Goal: Understand process/instructions: Learn how to perform a task or action

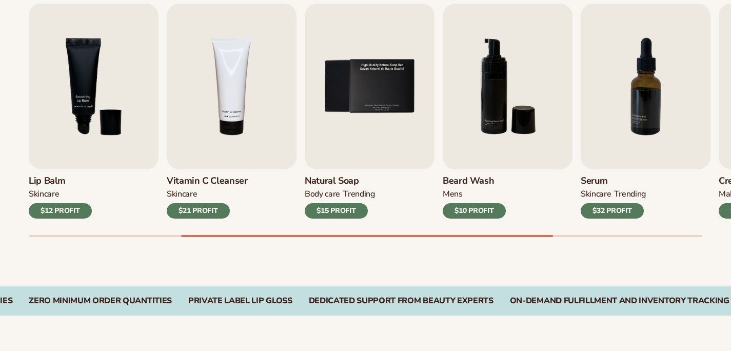
scroll to position [358, 0]
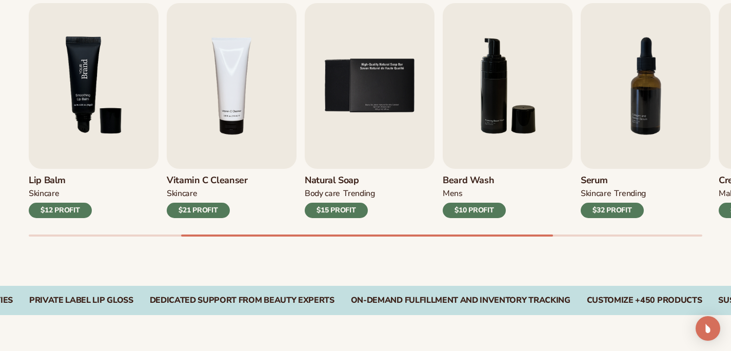
click at [81, 121] on img "3 / 9" at bounding box center [94, 86] width 130 height 166
click at [116, 83] on img "3 / 9" at bounding box center [94, 86] width 130 height 166
click at [73, 217] on div "$12 PROFIT" at bounding box center [60, 210] width 63 height 15
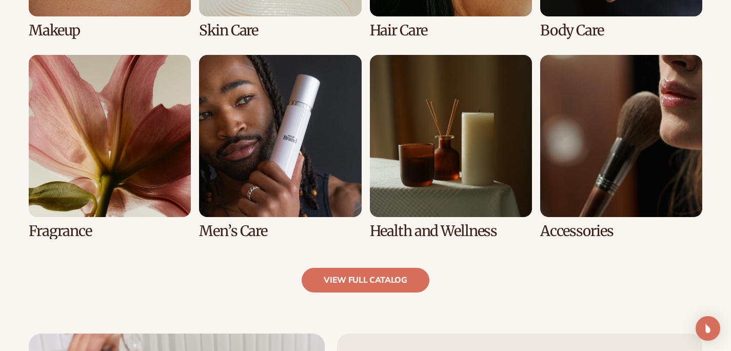
scroll to position [971, 0]
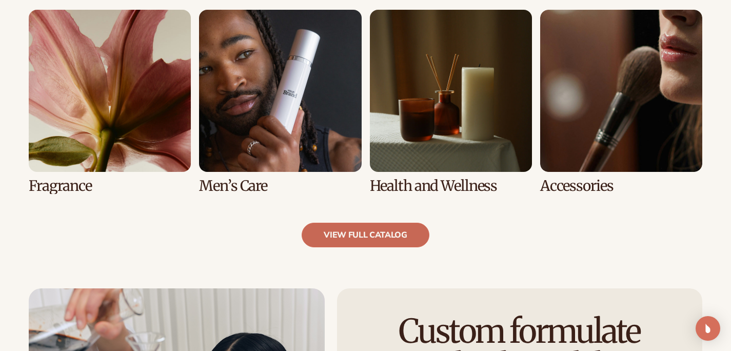
click at [393, 242] on link "view full catalog" at bounding box center [366, 235] width 128 height 25
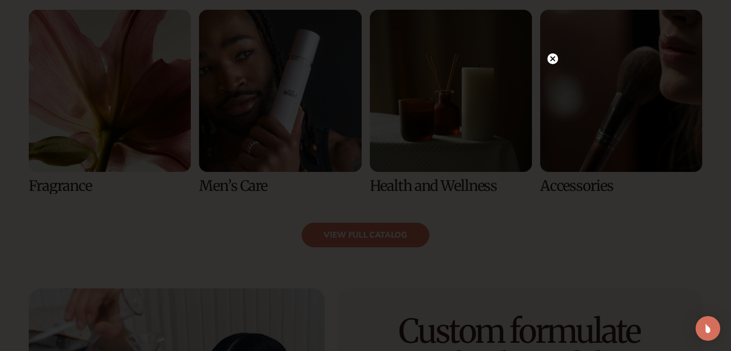
click at [551, 60] on icon at bounding box center [552, 58] width 5 height 5
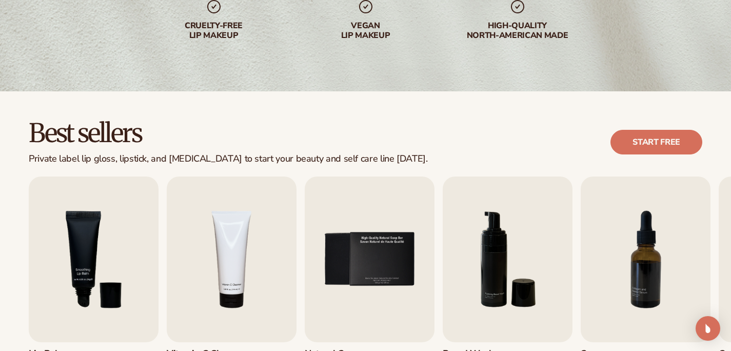
scroll to position [0, 0]
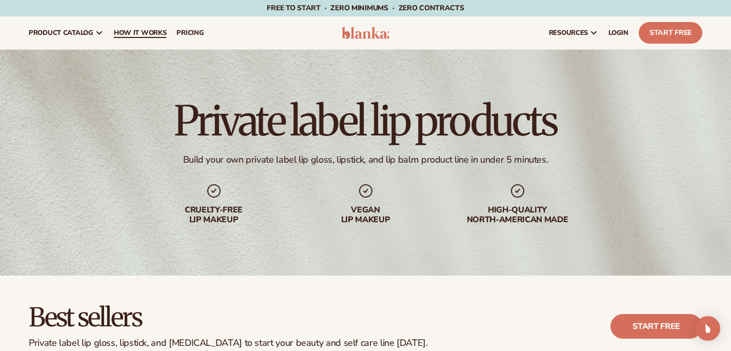
click at [129, 37] on link "How It Works" at bounding box center [140, 32] width 63 height 33
